Goal: Information Seeking & Learning: Check status

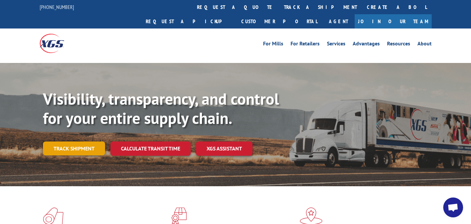
click at [75, 141] on link "Track shipment" at bounding box center [74, 148] width 62 height 14
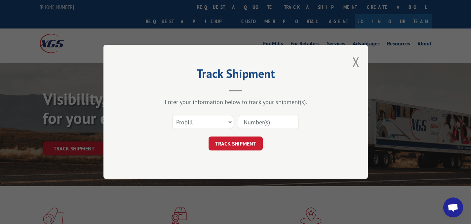
click at [248, 126] on input at bounding box center [268, 122] width 61 height 14
paste input "17629254"
type input "17629254"
click at [244, 140] on button "TRACK SHIPMENT" at bounding box center [236, 144] width 54 height 14
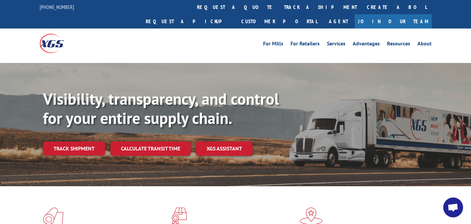
click at [101, 141] on link "Track shipment" at bounding box center [74, 148] width 62 height 14
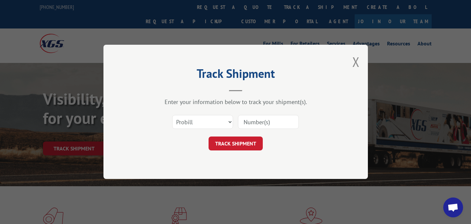
click at [256, 120] on input at bounding box center [268, 122] width 61 height 14
paste input "17629254"
type input "17629254"
click at [240, 138] on button "TRACK SHIPMENT" at bounding box center [236, 144] width 54 height 14
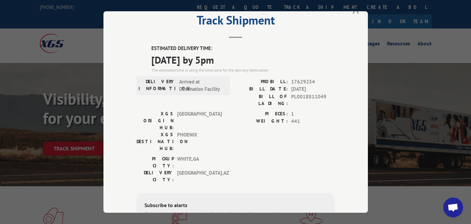
scroll to position [20, 0]
